Goal: Find specific page/section

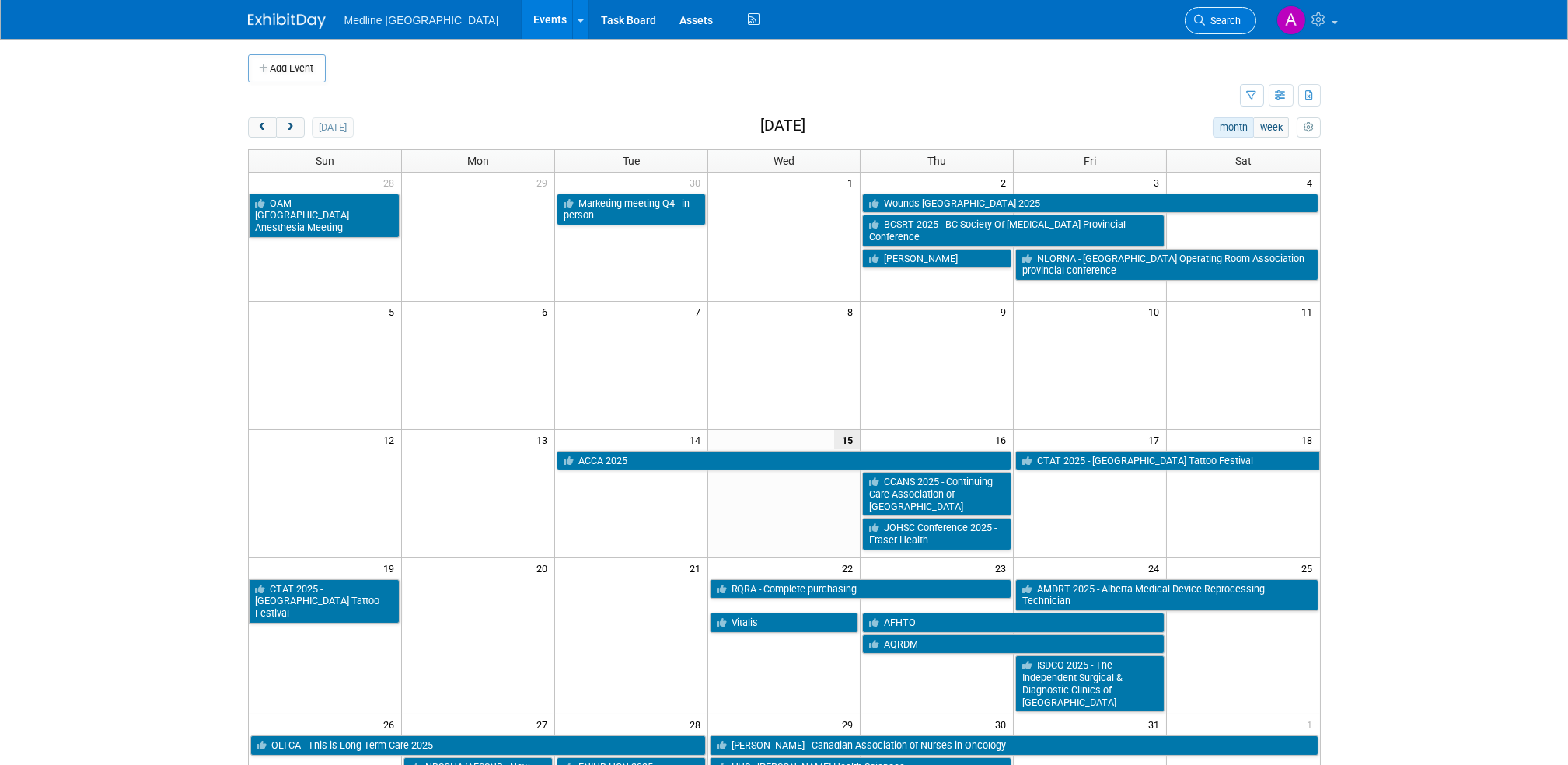
click at [1210, 21] on span "Search" at bounding box center [1223, 20] width 36 height 12
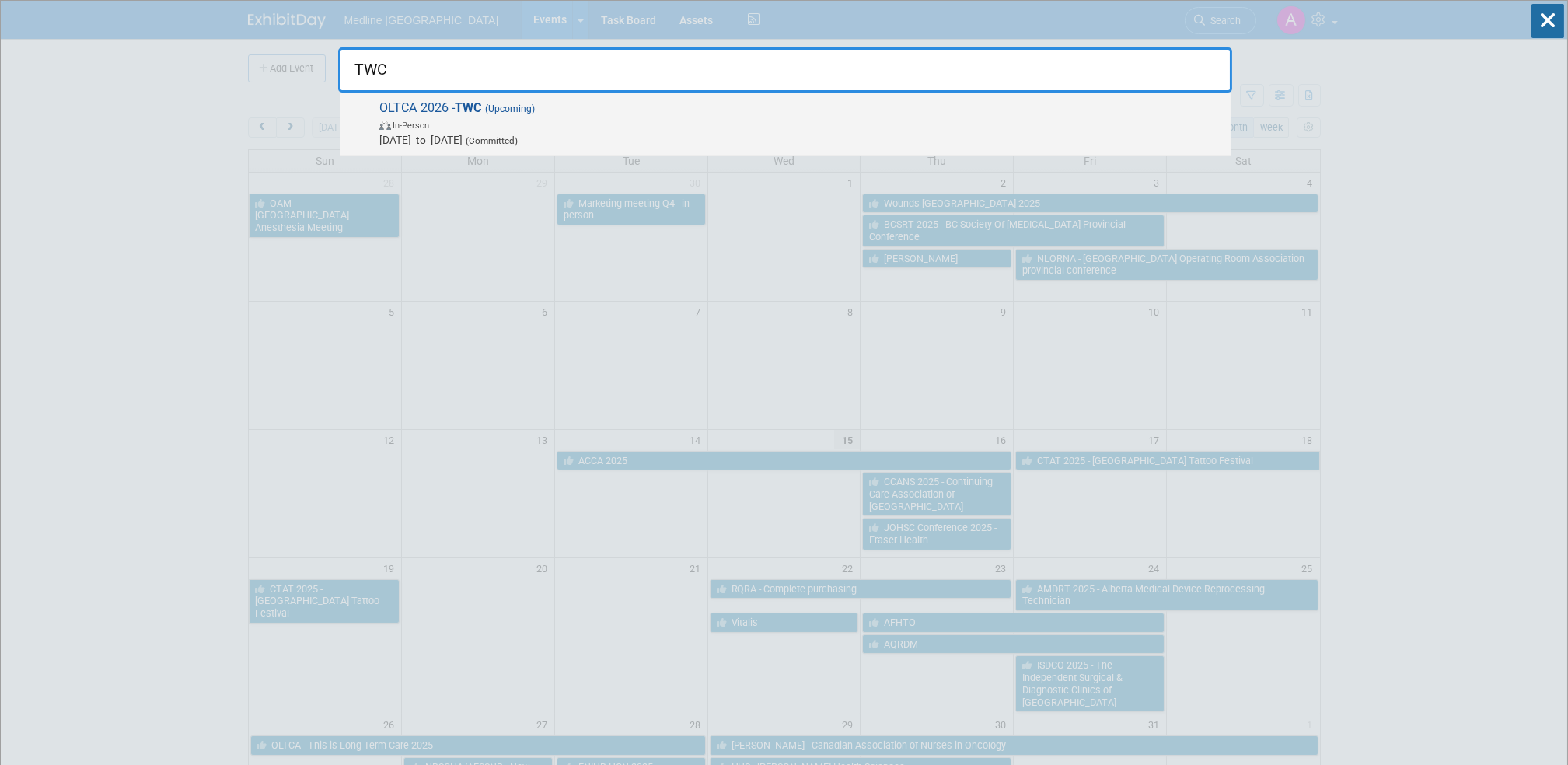
type input "TWC"
click at [485, 119] on span "In-Person" at bounding box center [801, 124] width 843 height 16
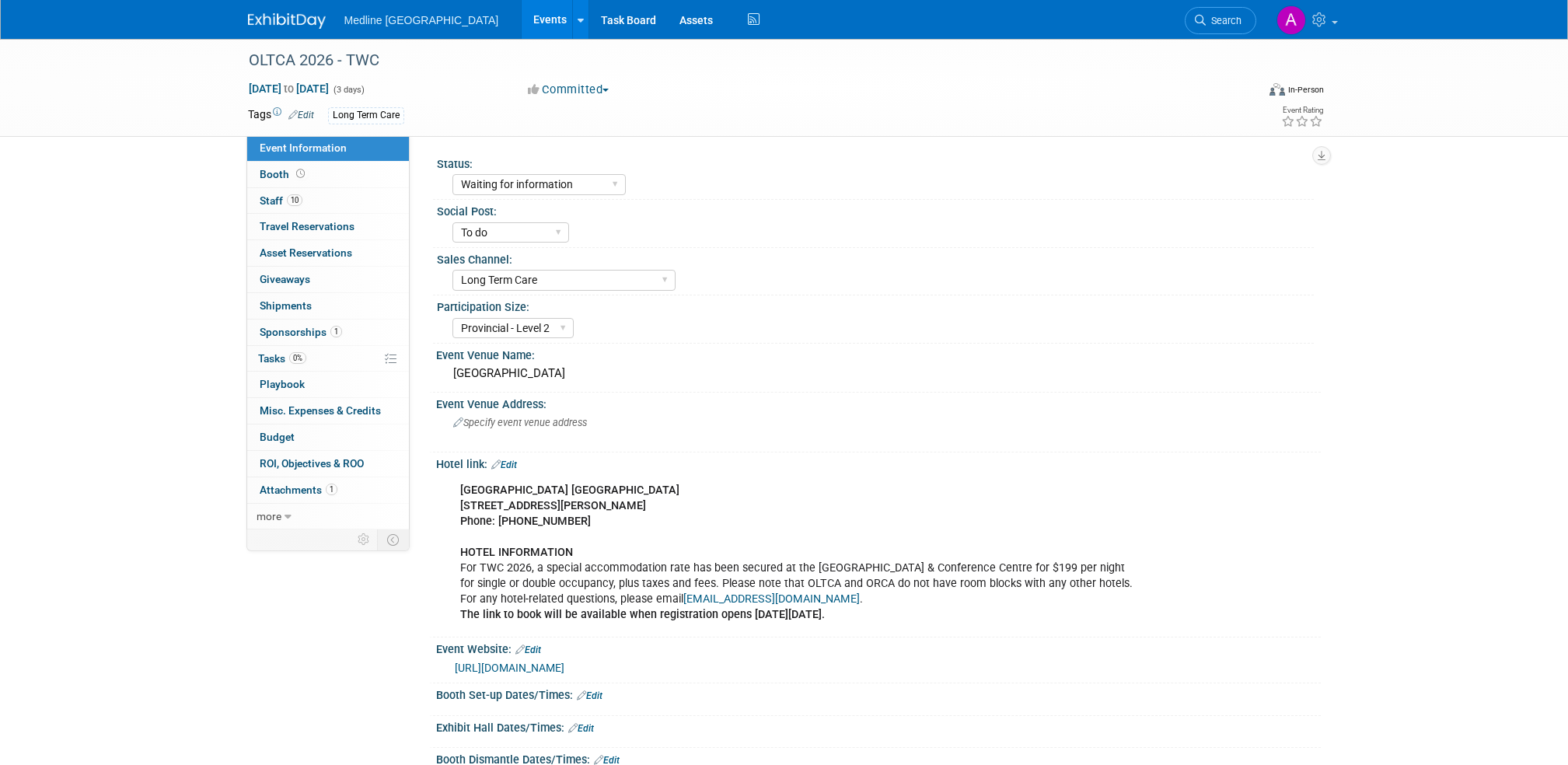
select select "Waiting for information"
select select "To do"
select select "Long Term Care"
select select "Provincial - Level 2"
click at [314, 326] on span "Sponsorships 1" at bounding box center [301, 332] width 83 height 13
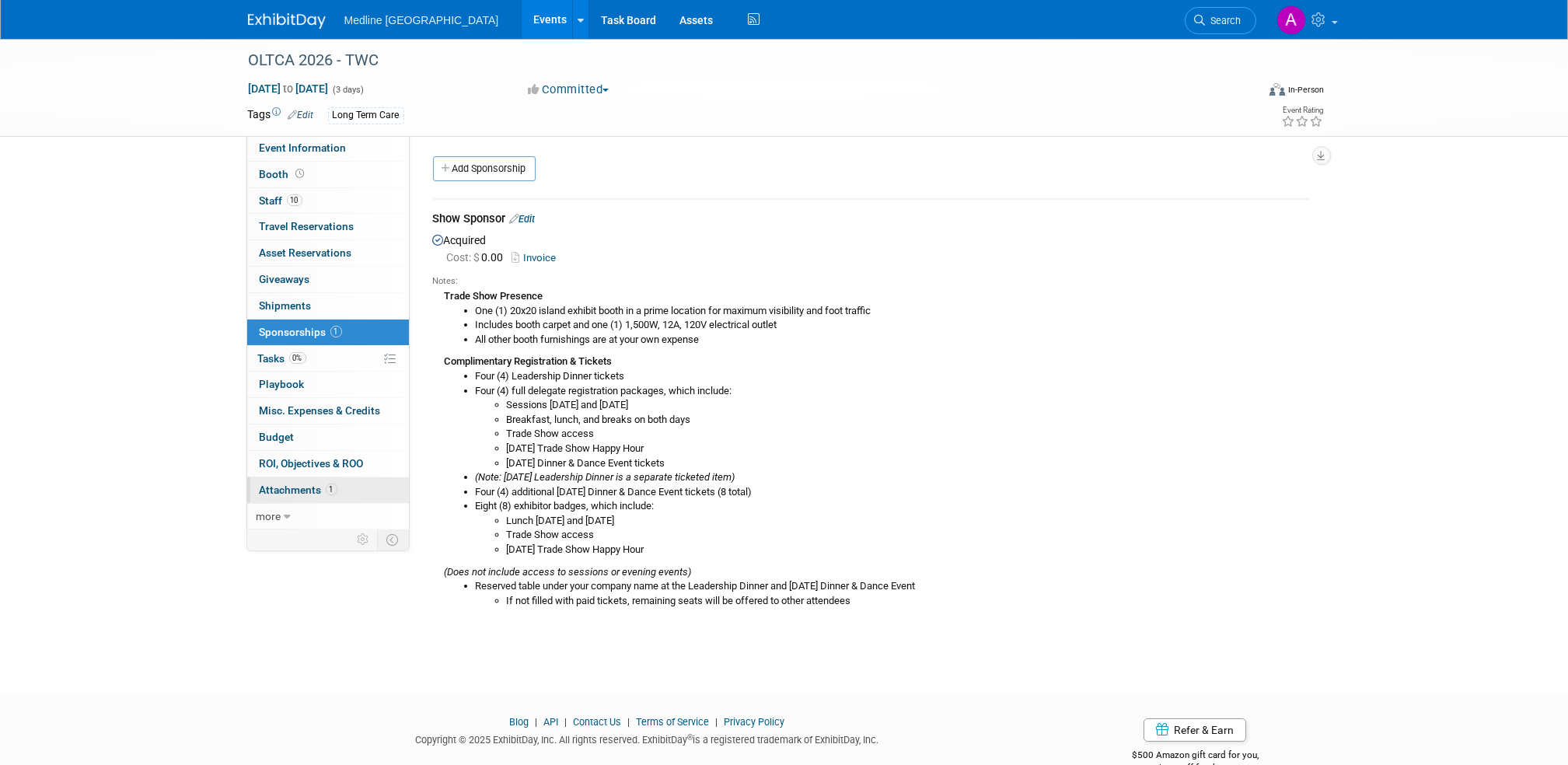
click at [325, 486] on span "1" at bounding box center [331, 489] width 12 height 12
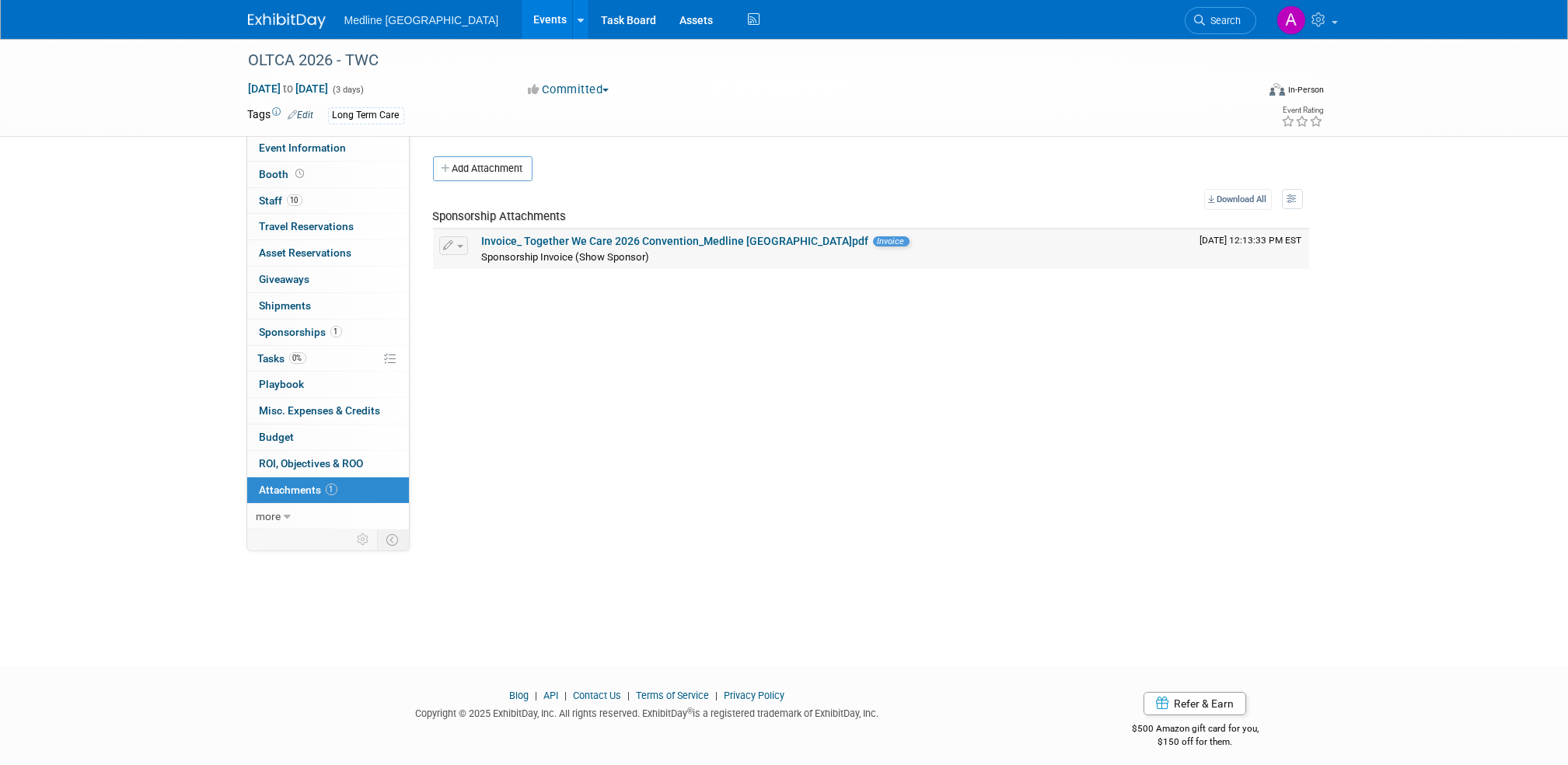
click at [627, 241] on link "Invoice_ Together We Care 2026 Convention_Medline Canada.pdf" at bounding box center [675, 241] width 387 height 13
click at [1204, 15] on icon at bounding box center [1200, 20] width 11 height 11
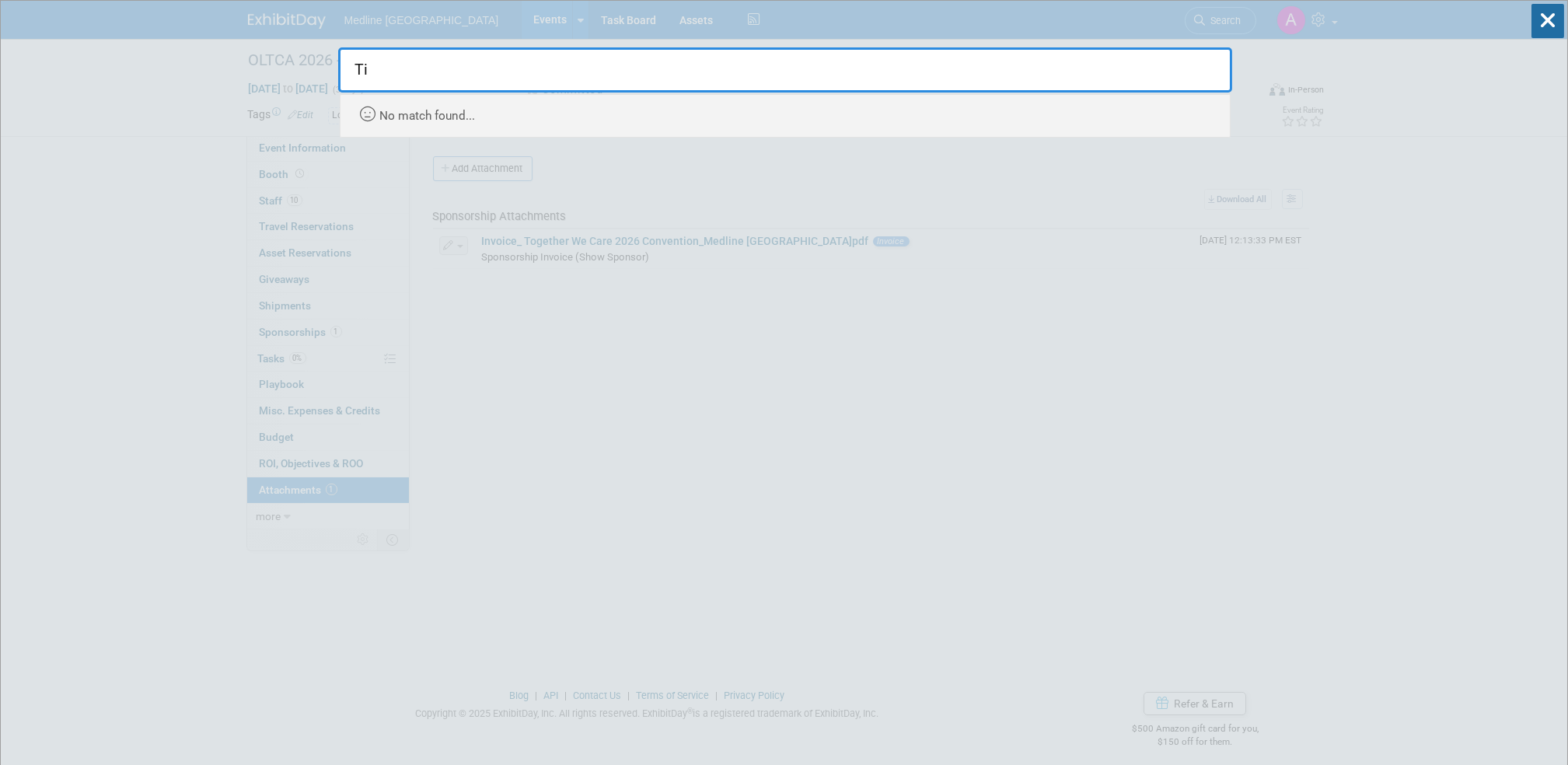
type input "T"
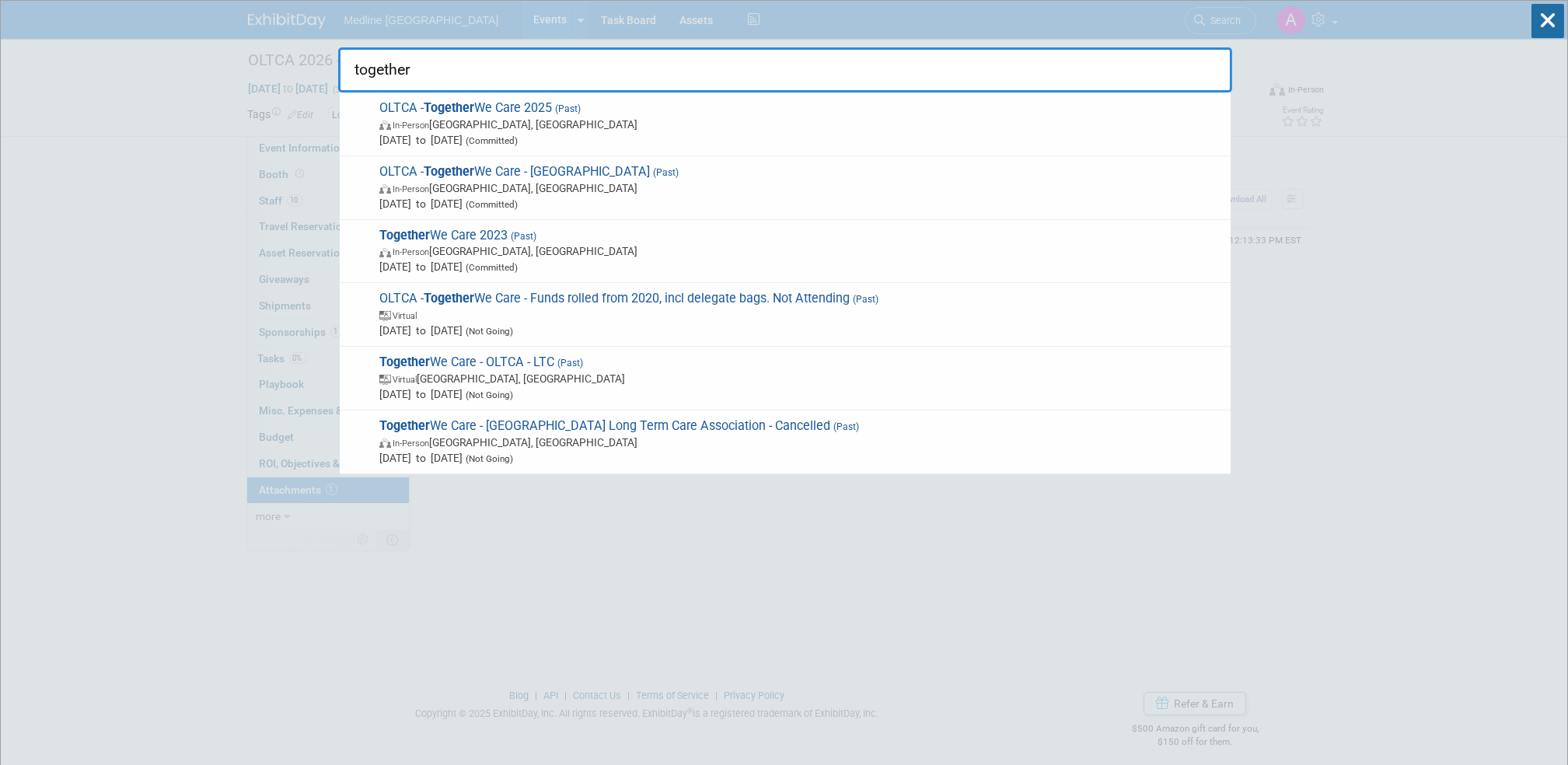
drag, startPoint x: 478, startPoint y: 82, endPoint x: 331, endPoint y: 70, distance: 147.5
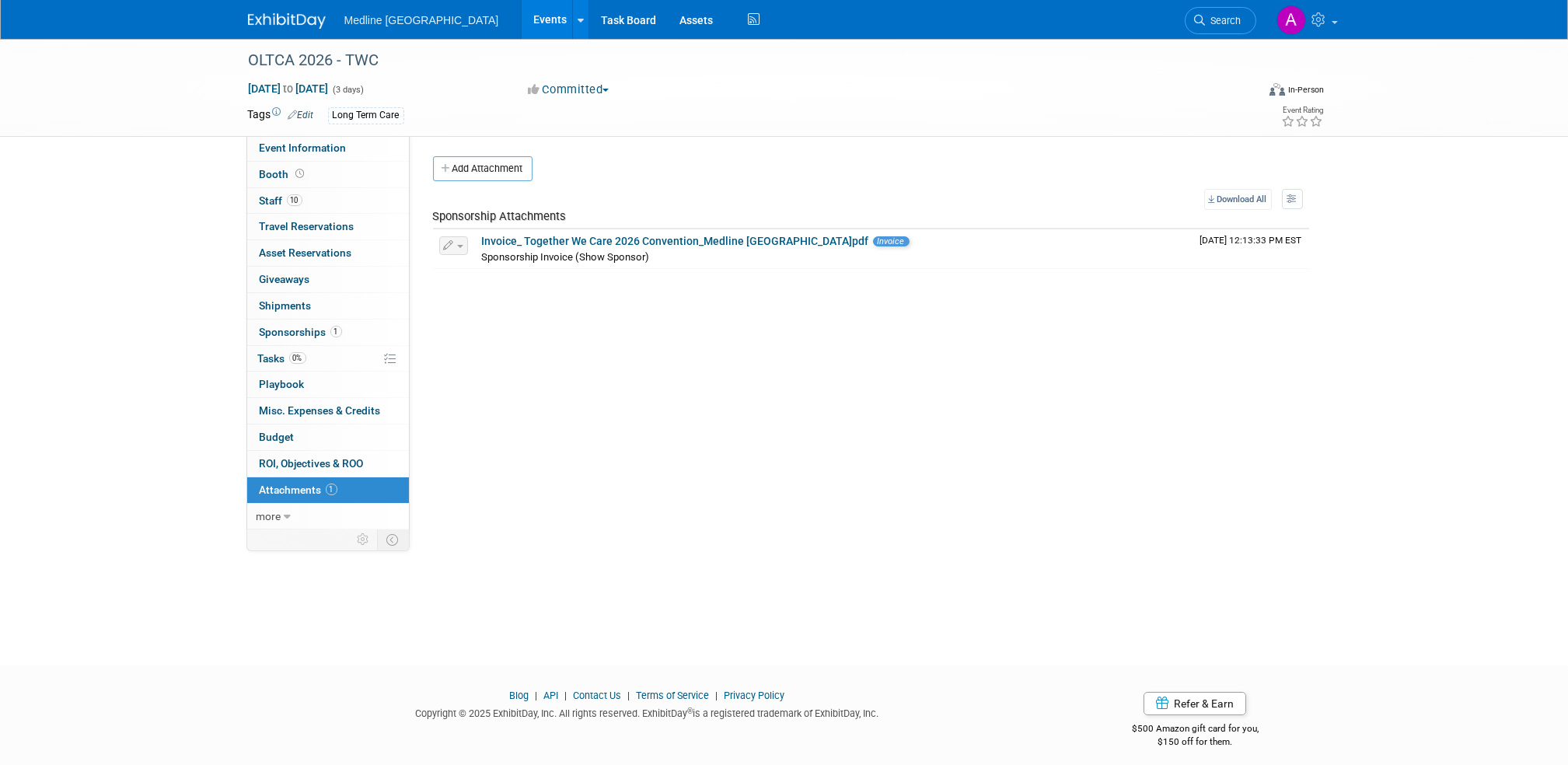
scroll to position [9, 0]
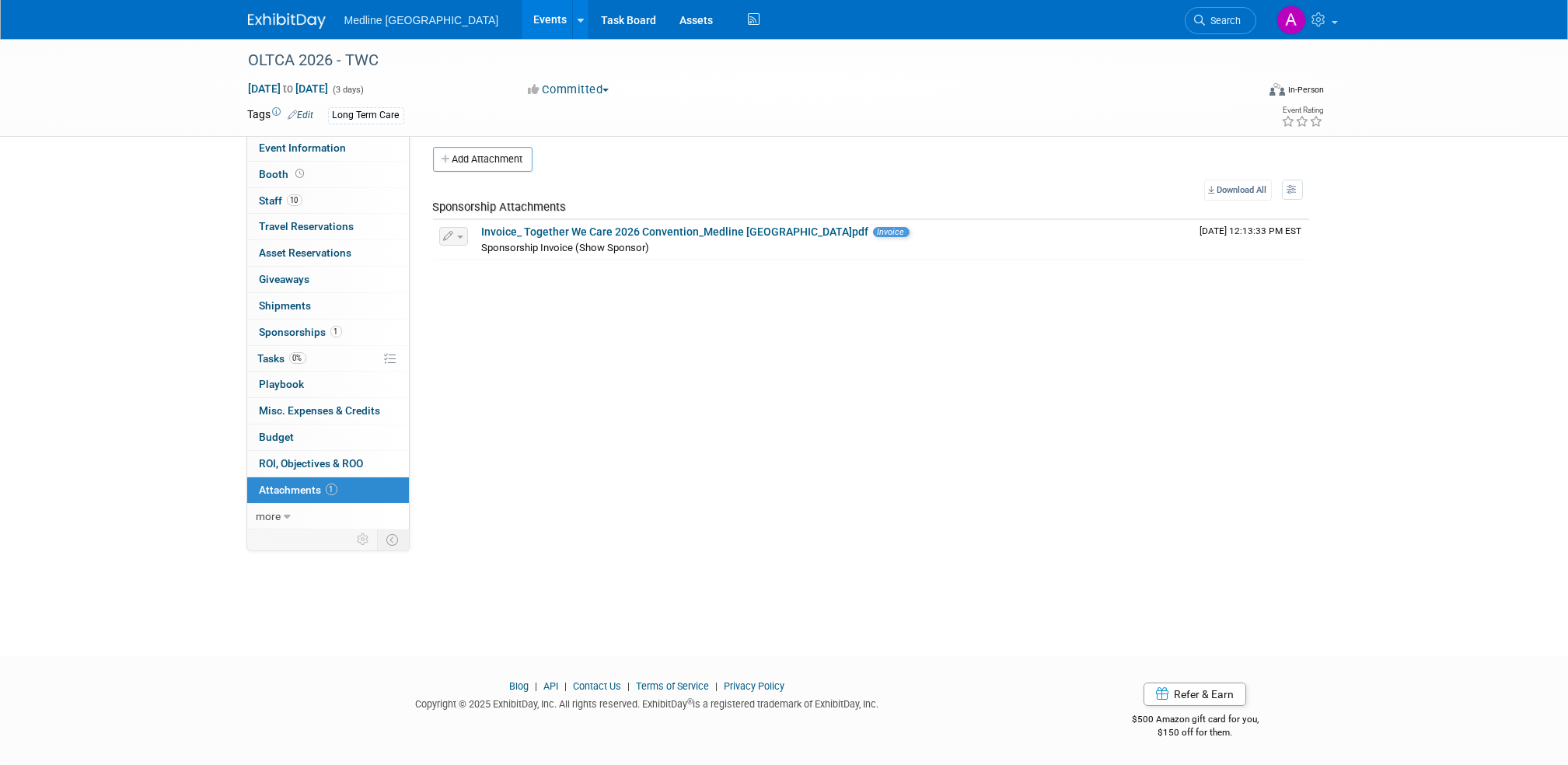
click at [1225, 16] on span "Search" at bounding box center [1223, 20] width 36 height 12
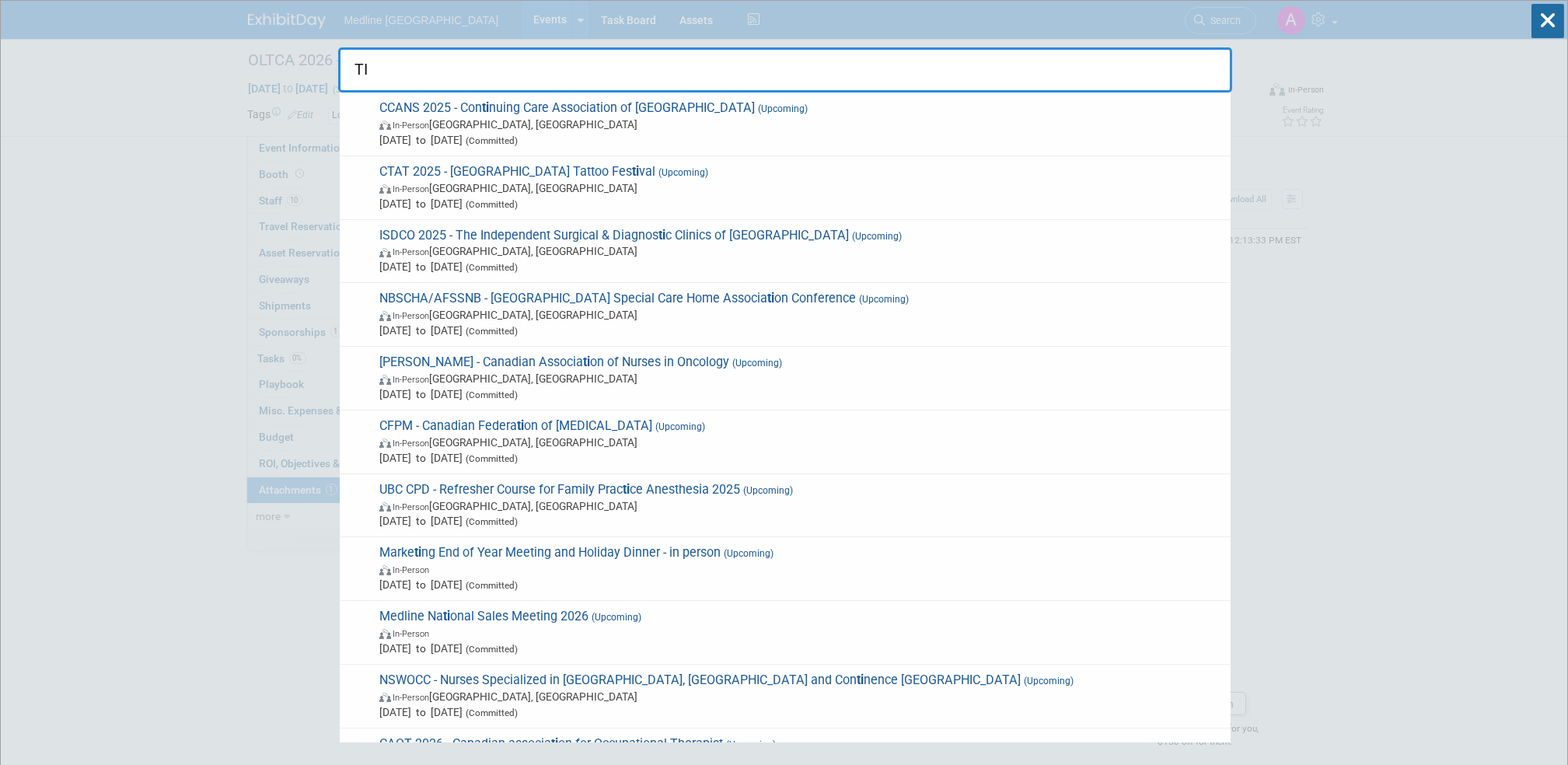
type input "T"
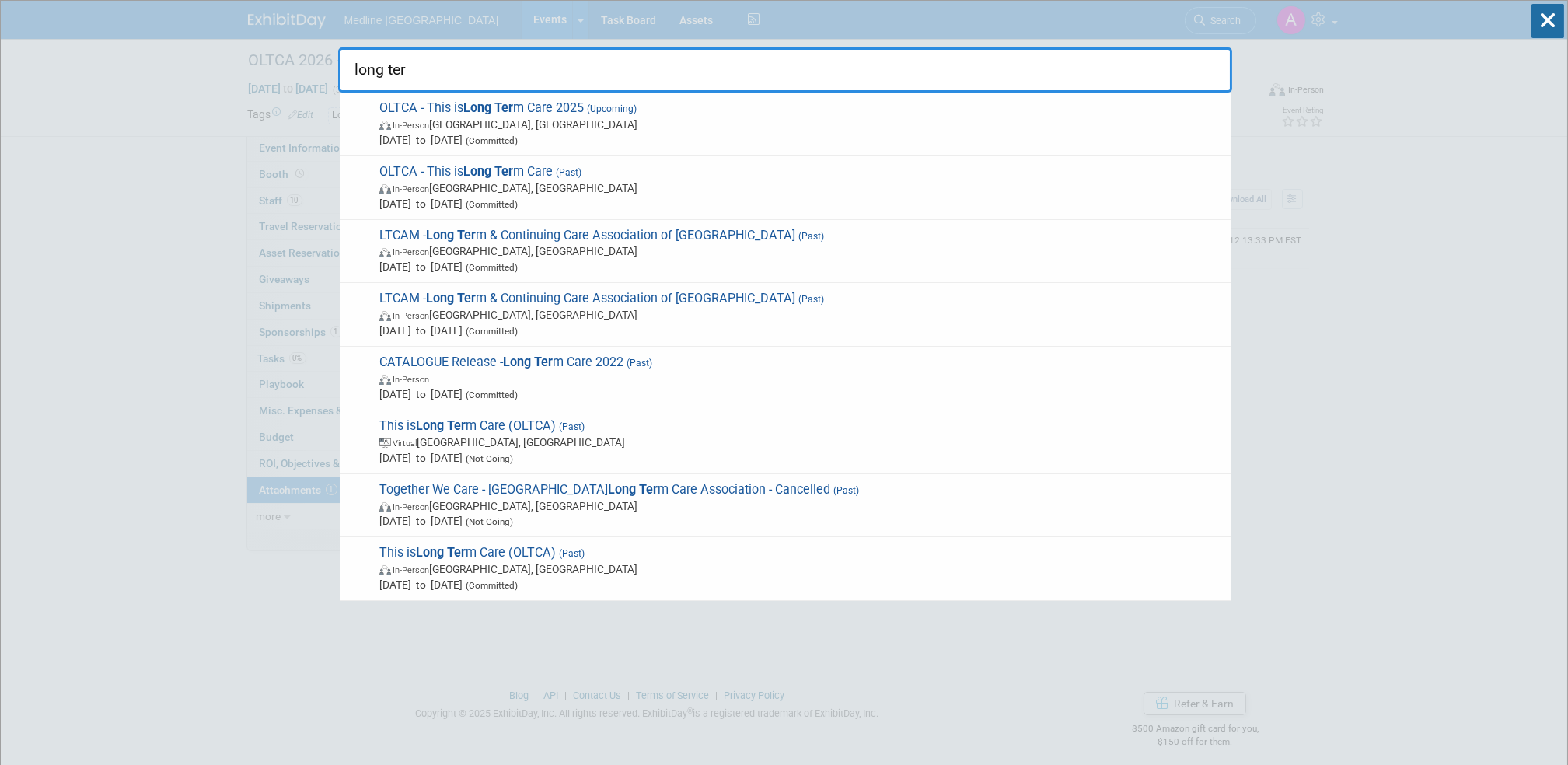
type input "long term"
drag, startPoint x: 439, startPoint y: 66, endPoint x: 232, endPoint y: 38, distance: 208.9
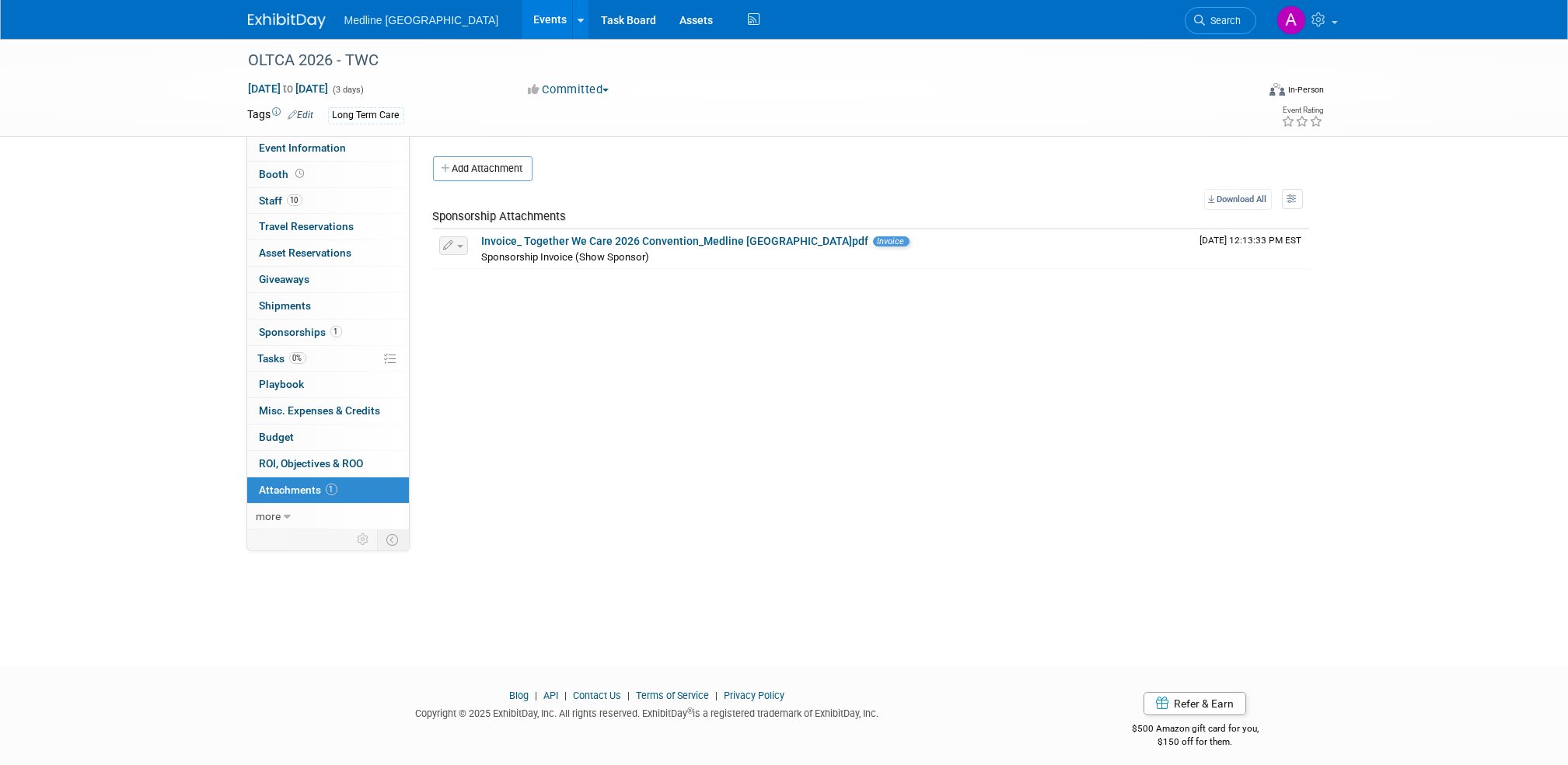
scroll to position [9, 0]
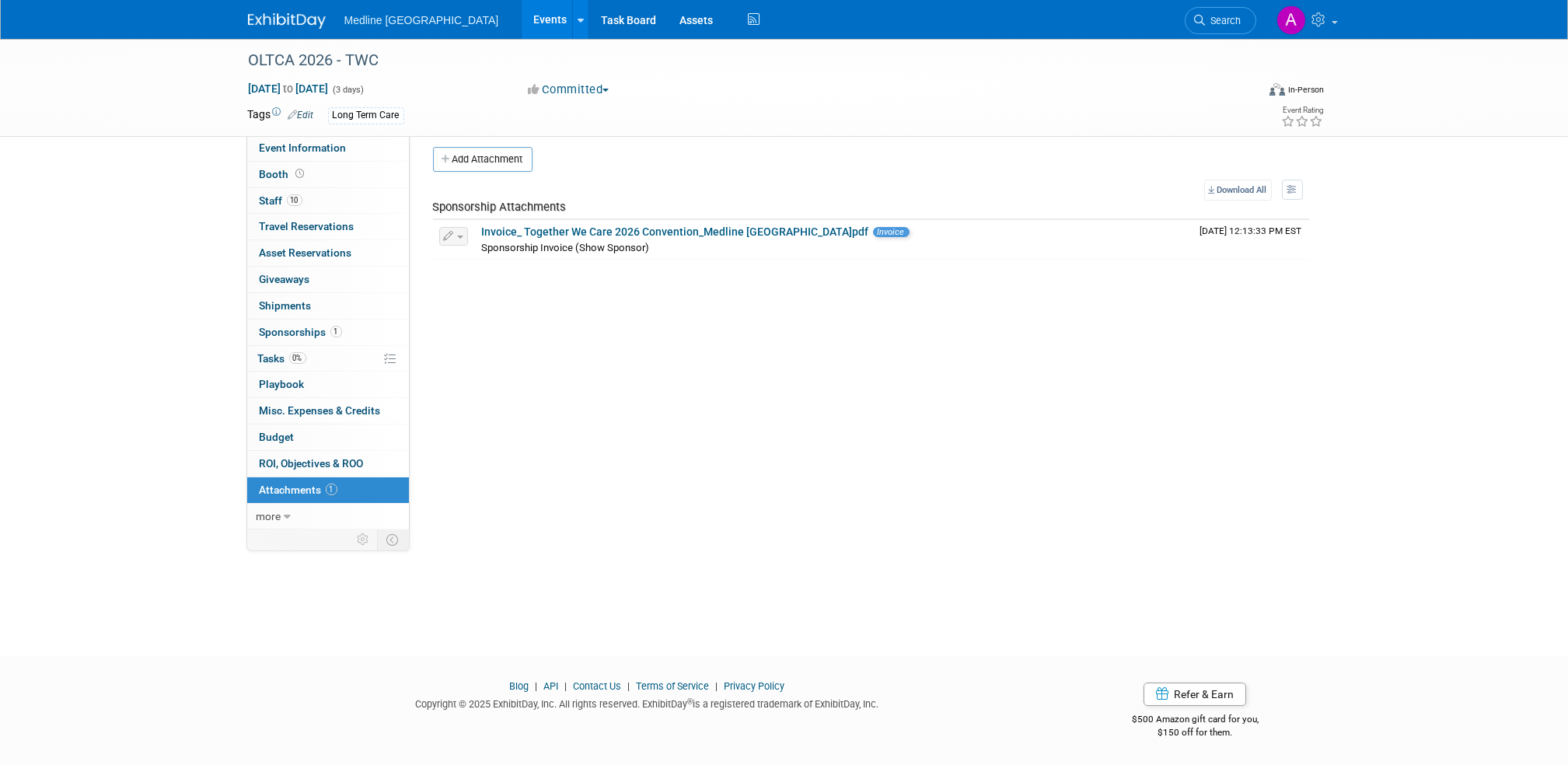
click at [1226, 16] on span "Search" at bounding box center [1223, 20] width 36 height 12
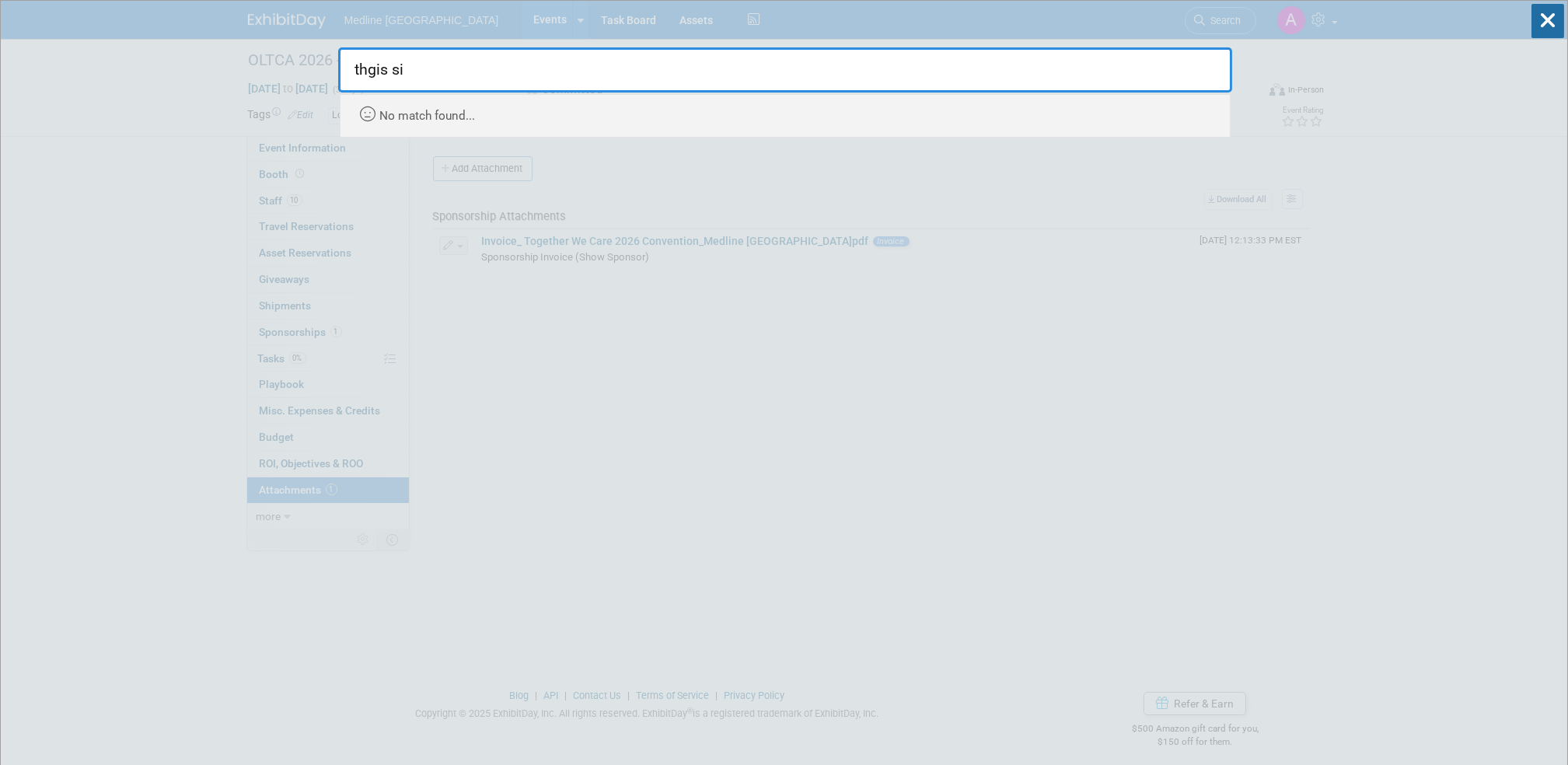
drag, startPoint x: 370, startPoint y: 66, endPoint x: 375, endPoint y: 75, distance: 10.3
click at [370, 68] on input "thgis si" at bounding box center [785, 70] width 893 height 45
drag, startPoint x: 381, startPoint y: 72, endPoint x: 430, endPoint y: 66, distance: 49.4
click at [430, 66] on input "this si" at bounding box center [785, 70] width 893 height 45
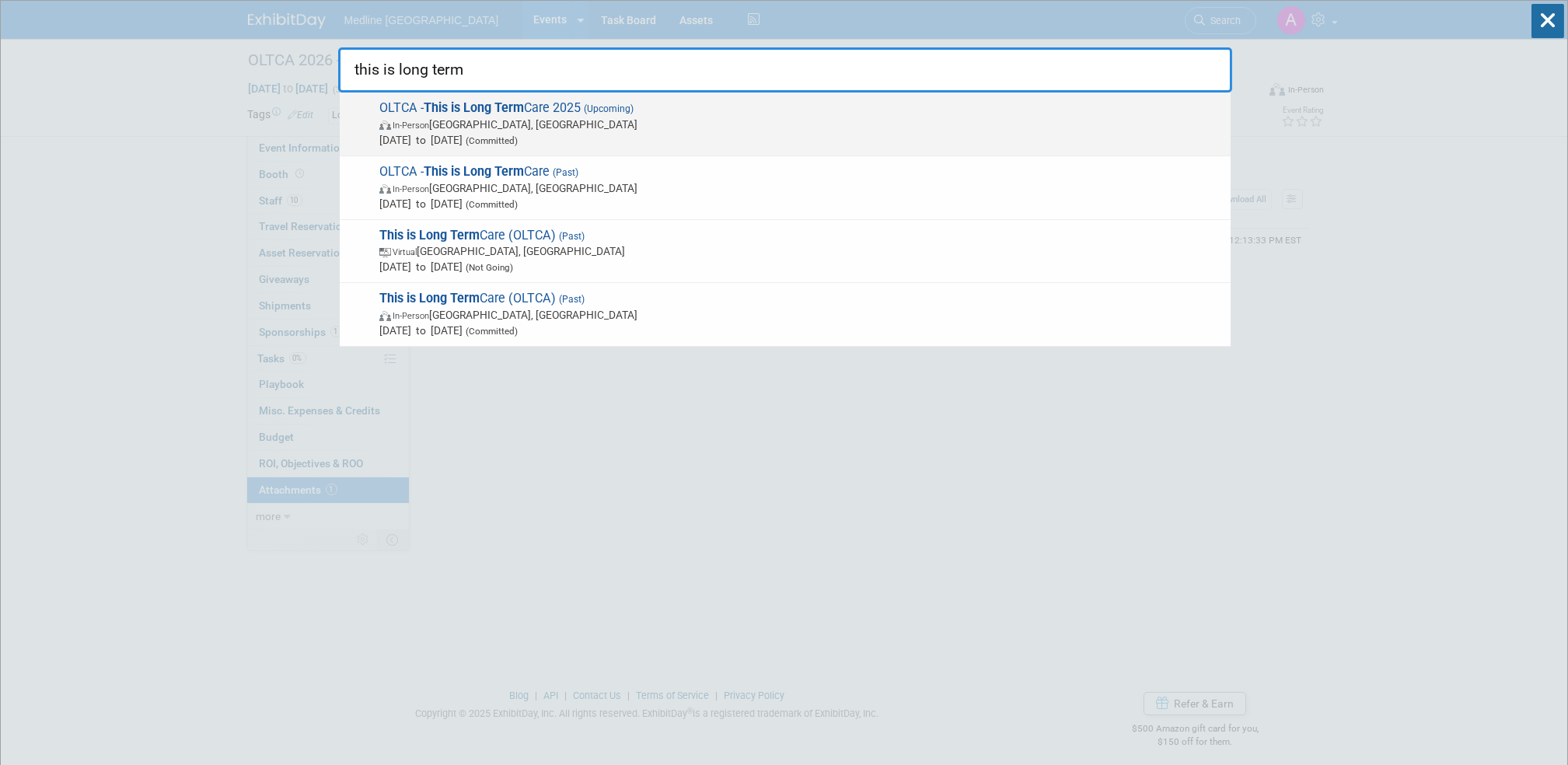
type input "this is long term"
click at [524, 109] on strong "This is Long Term" at bounding box center [473, 108] width 100 height 15
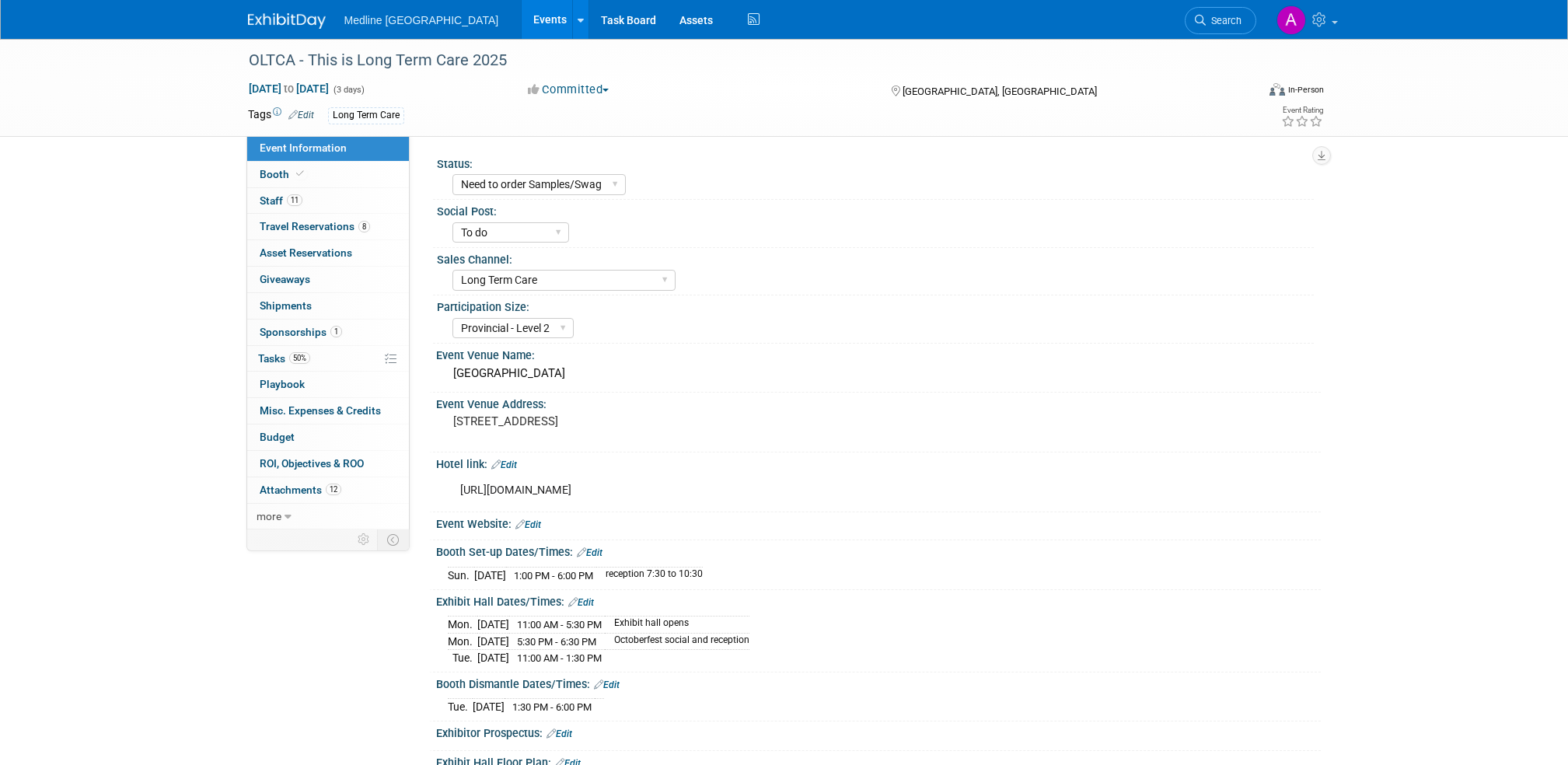
select select "Need to order Samples/Swag"
select select "To do"
select select "Long Term Care"
select select "Provincial - Level 2"
click at [315, 335] on span "Sponsorships 1" at bounding box center [301, 332] width 83 height 13
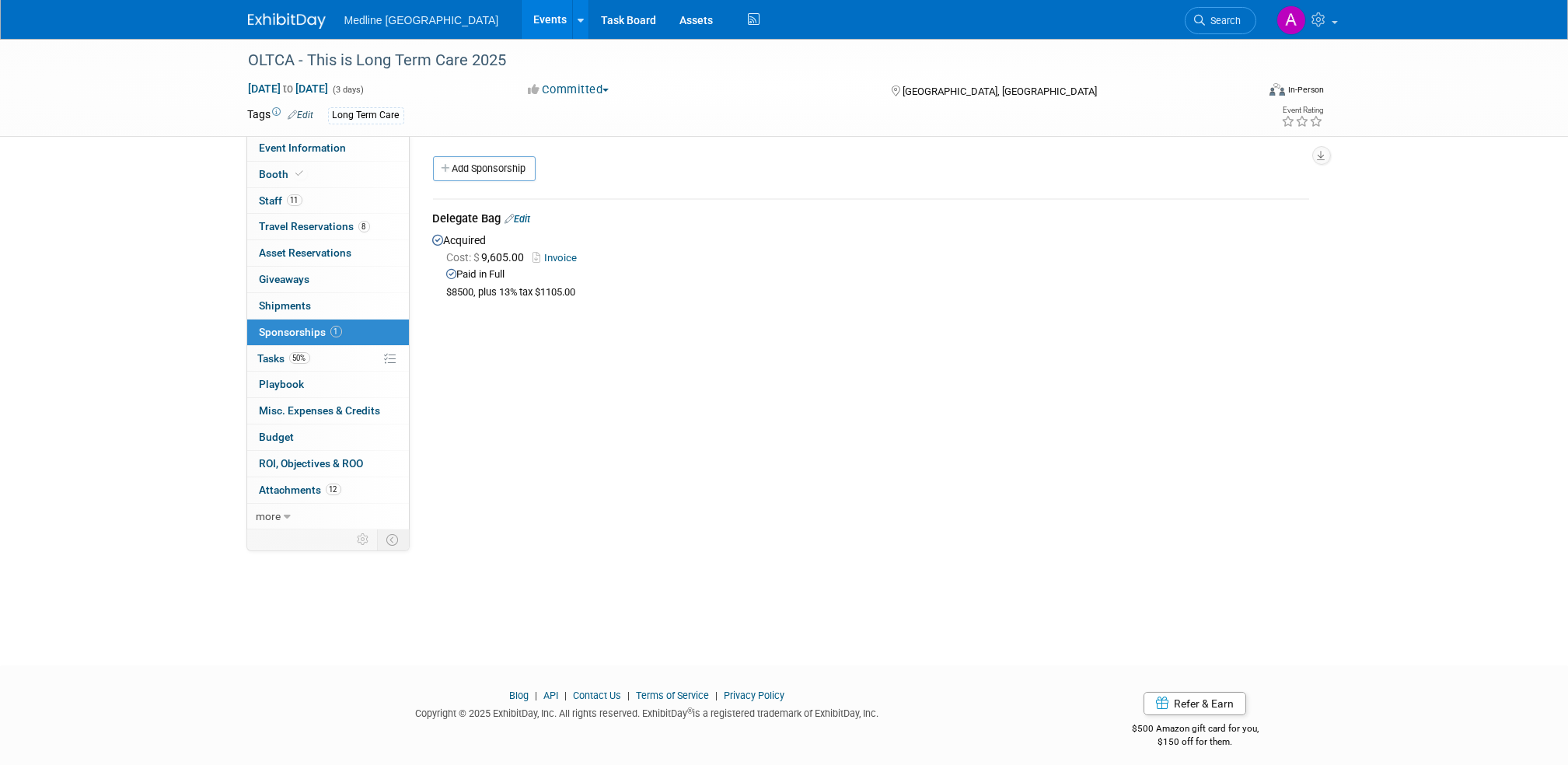
click at [290, 326] on span "Sponsorships 1" at bounding box center [301, 332] width 83 height 13
click at [305, 488] on span "Attachments 12" at bounding box center [300, 490] width 82 height 13
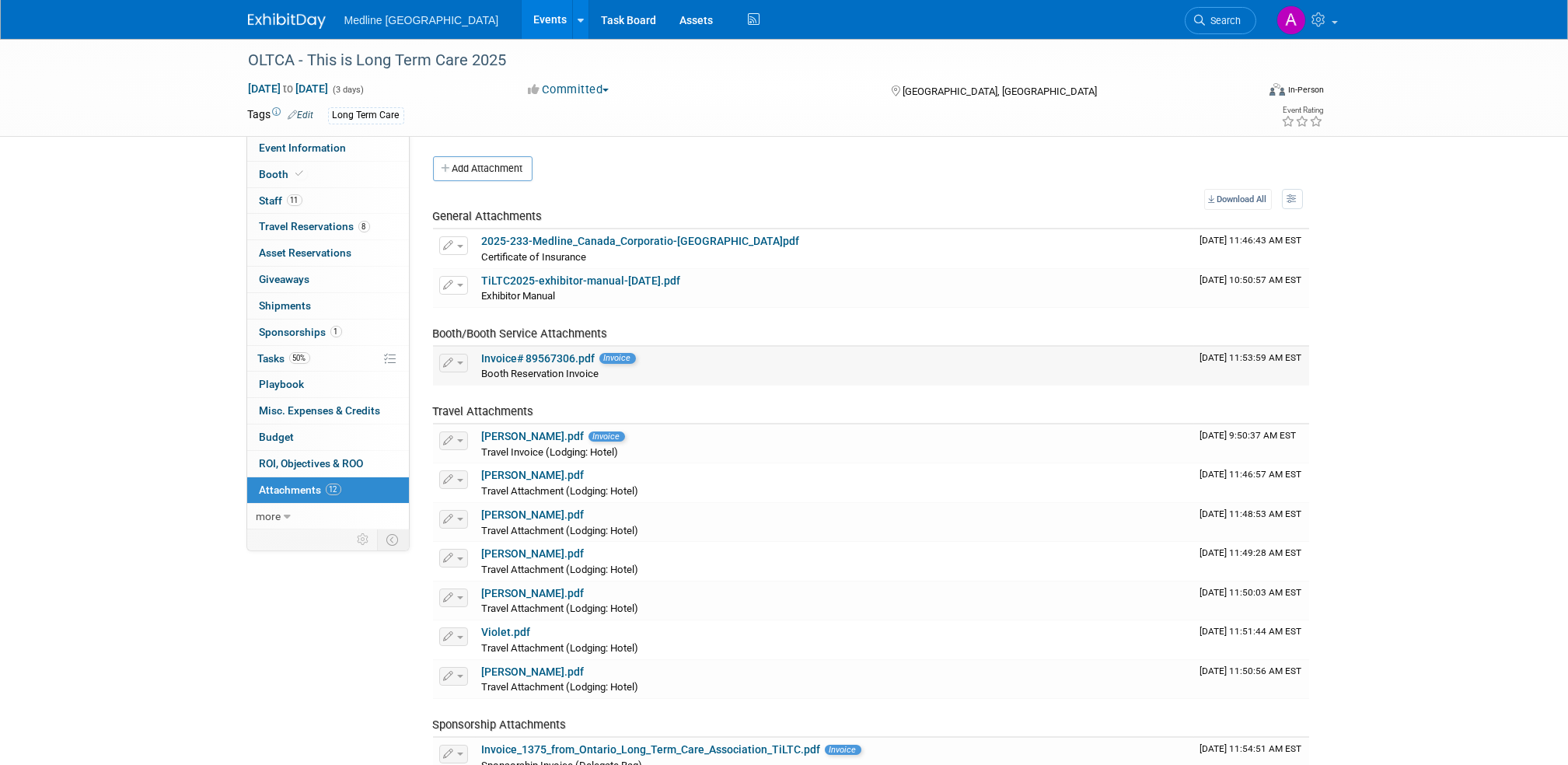
click at [576, 352] on link "Invoice# 89567306.pdf" at bounding box center [538, 359] width 113 height 13
